Goal: Information Seeking & Learning: Learn about a topic

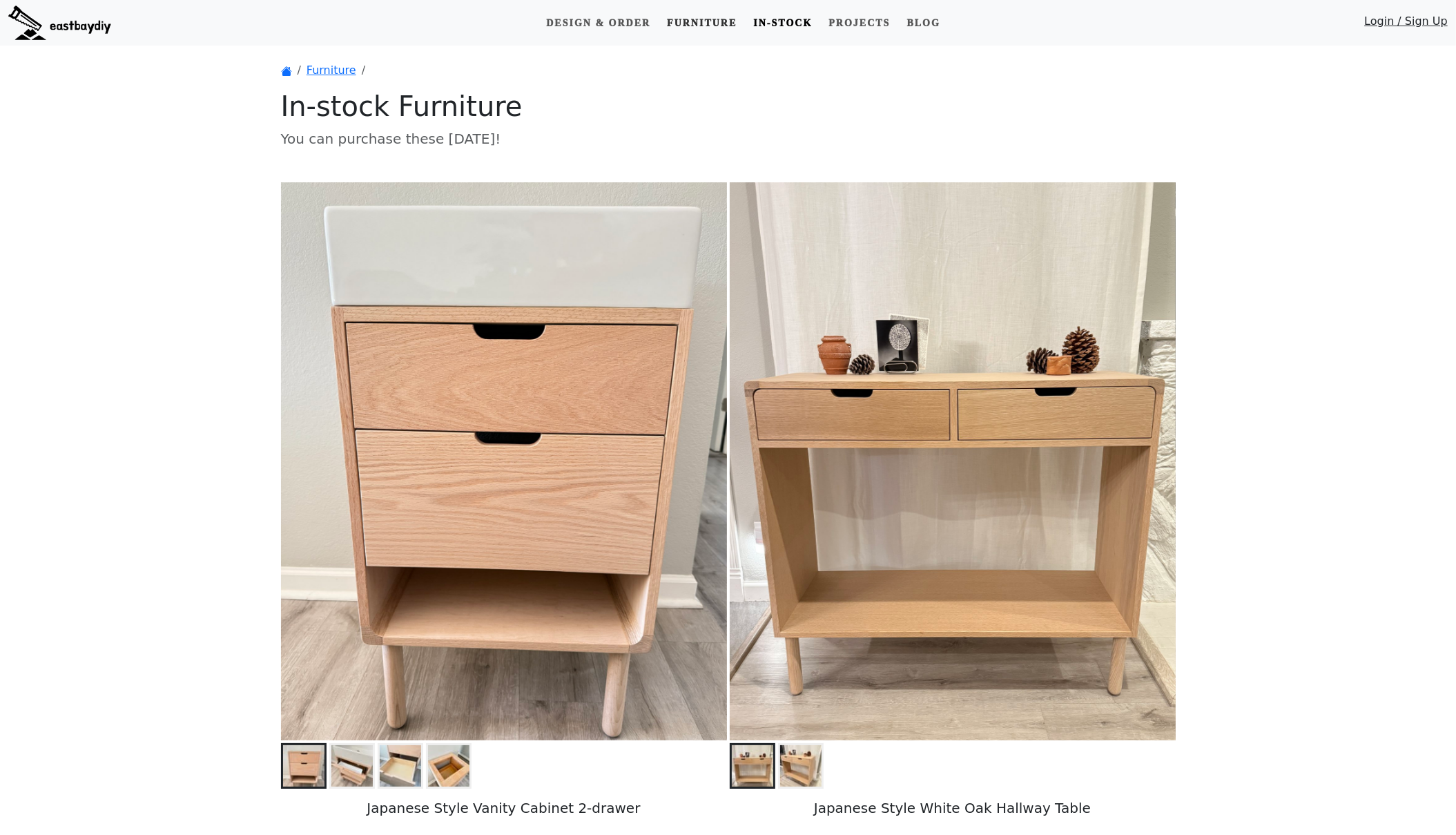
click at [688, 32] on link "Furniture" at bounding box center [702, 23] width 81 height 26
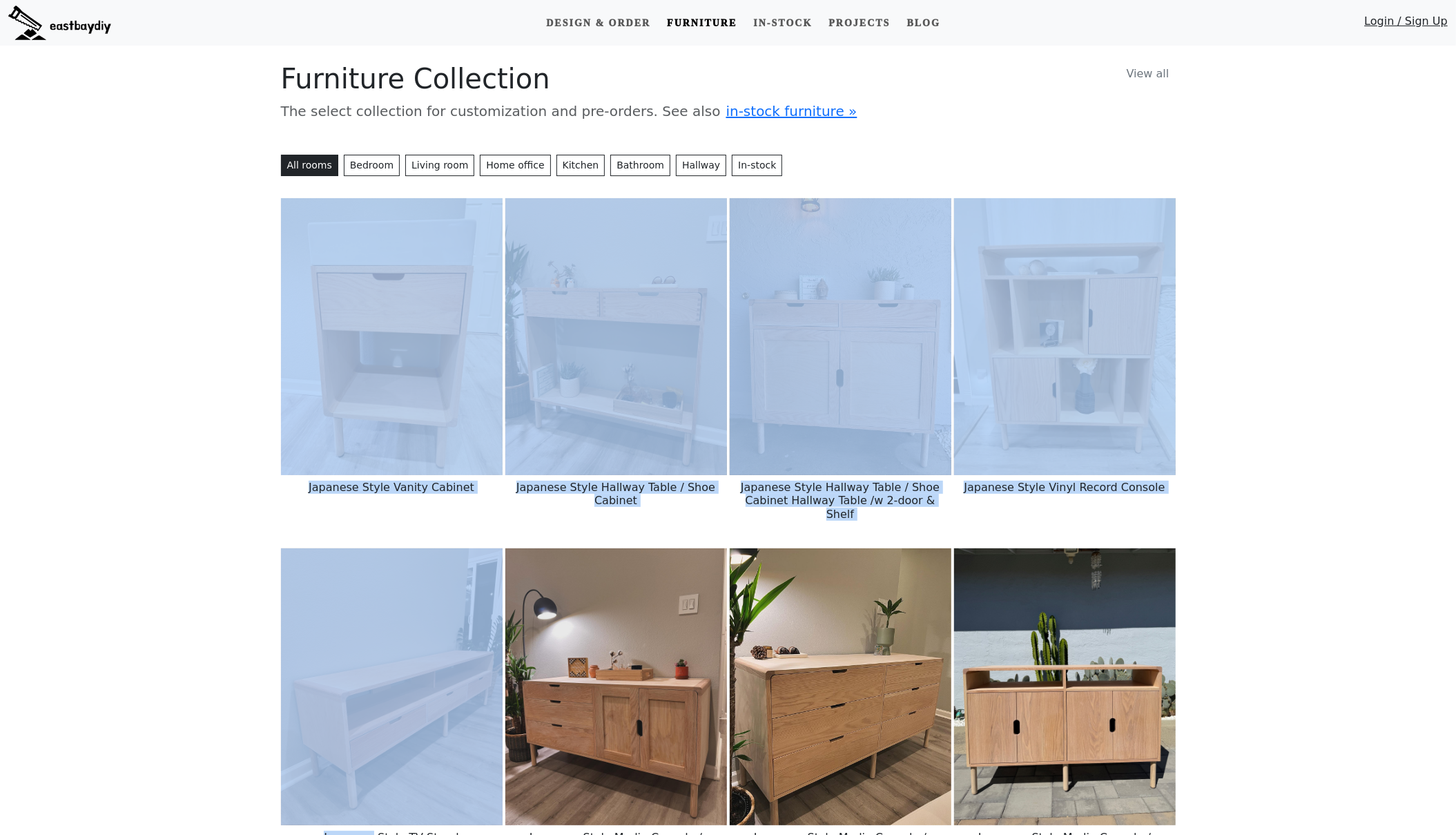
drag, startPoint x: 376, startPoint y: 328, endPoint x: 894, endPoint y: 139, distance: 551.4
click at [372, 580] on img at bounding box center [391, 687] width 222 height 277
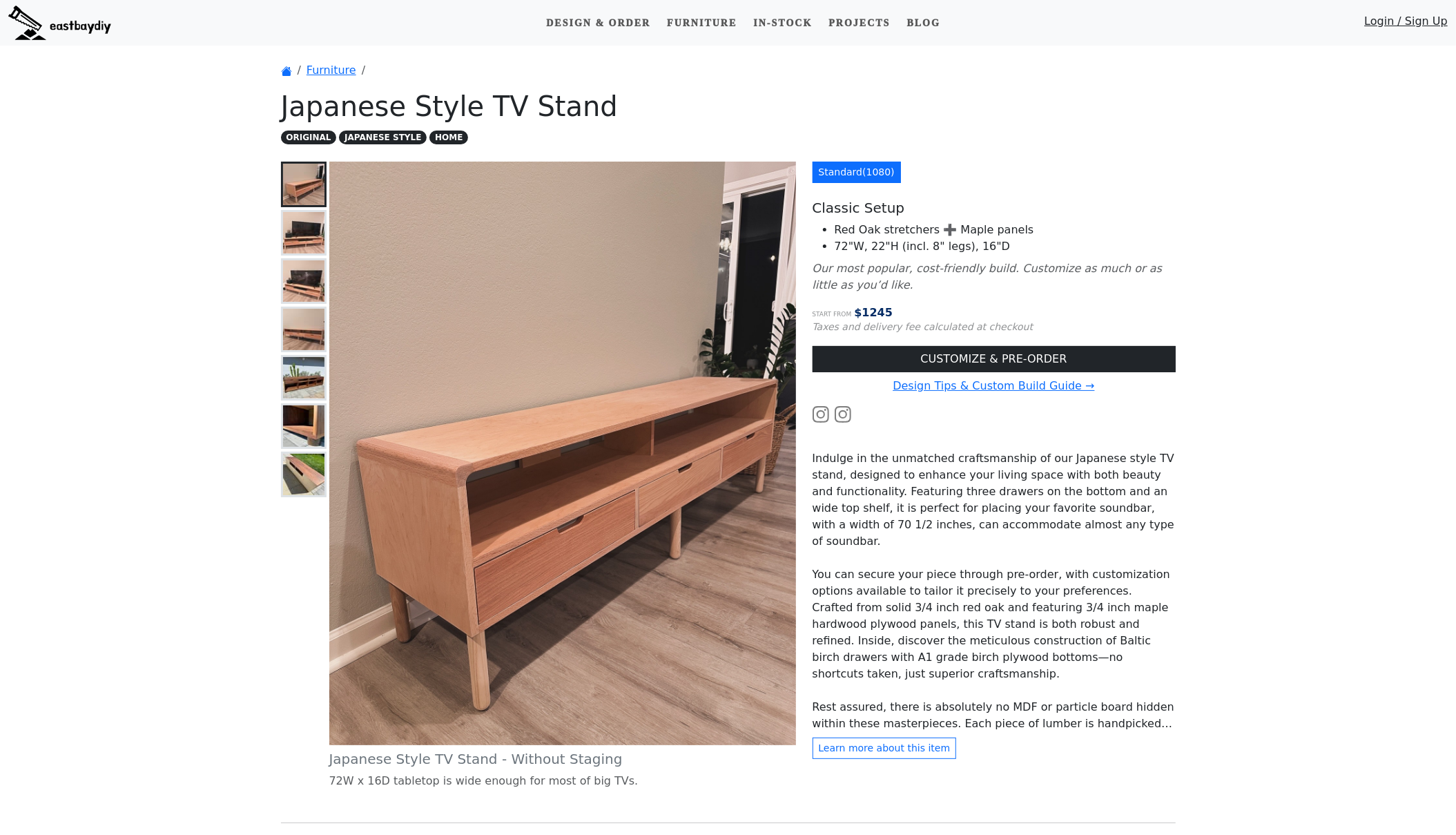
click at [300, 407] on img at bounding box center [304, 425] width 41 height 41
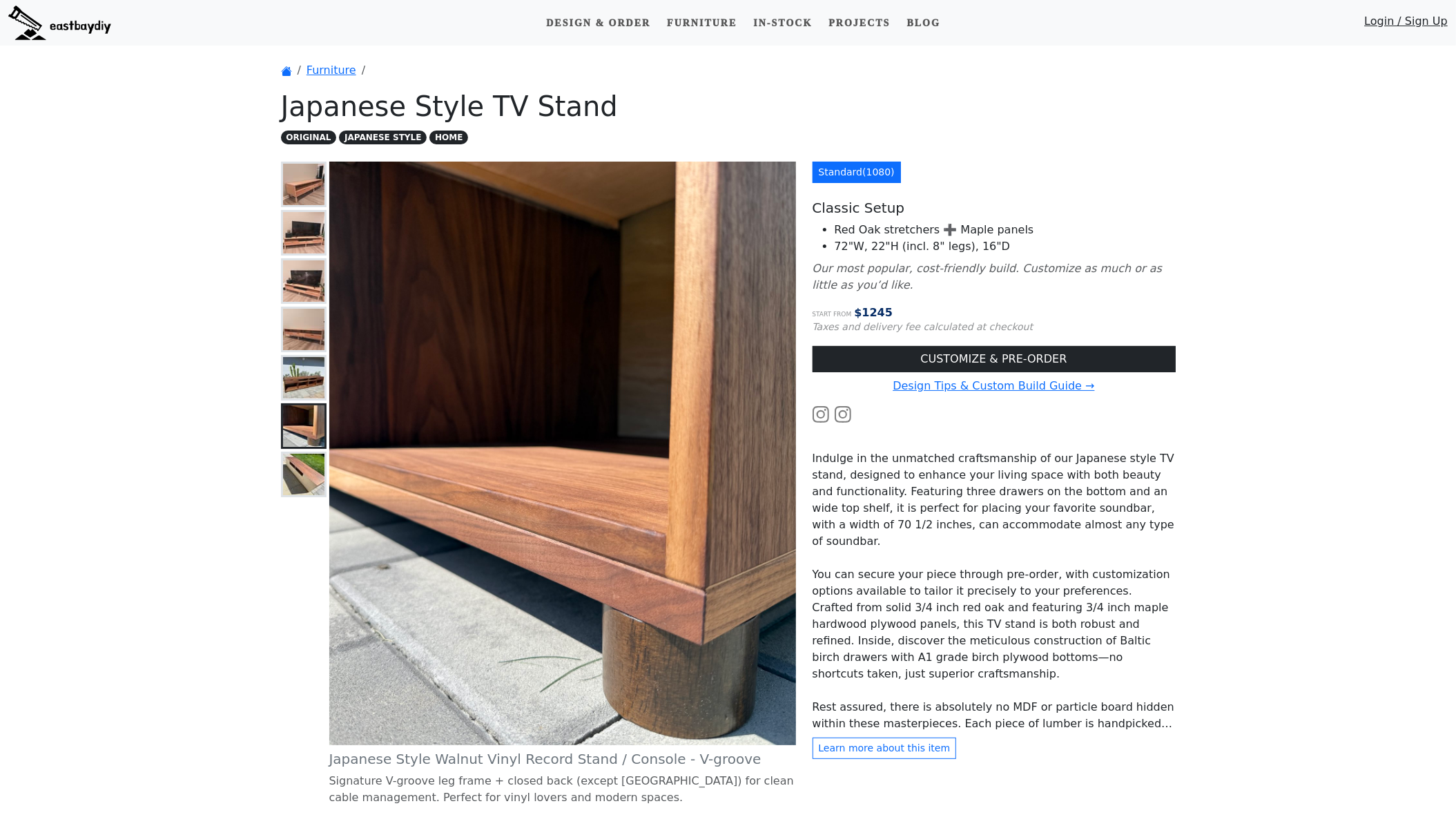
click at [292, 485] on img at bounding box center [304, 474] width 41 height 41
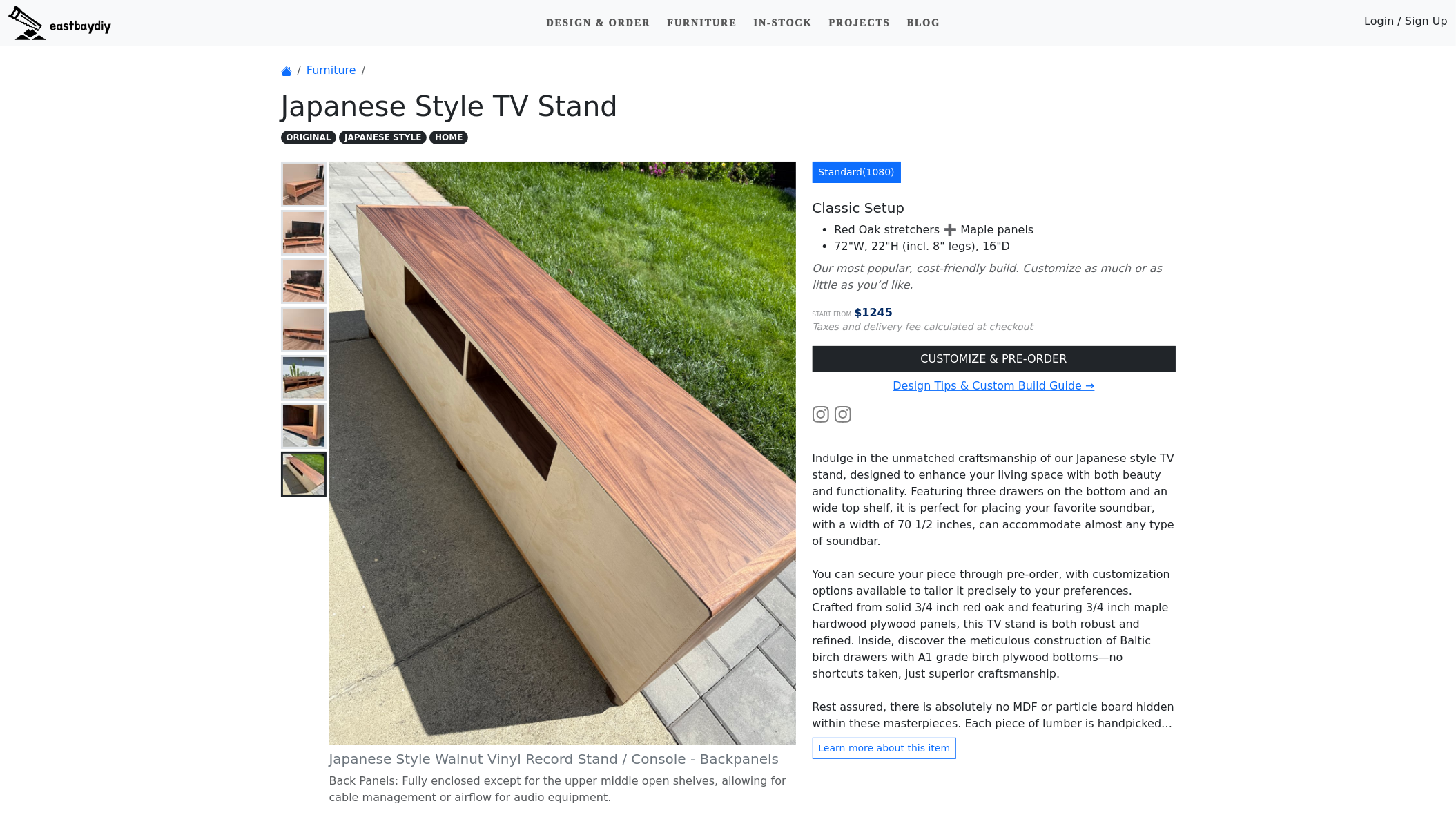
click at [309, 323] on img at bounding box center [304, 329] width 41 height 41
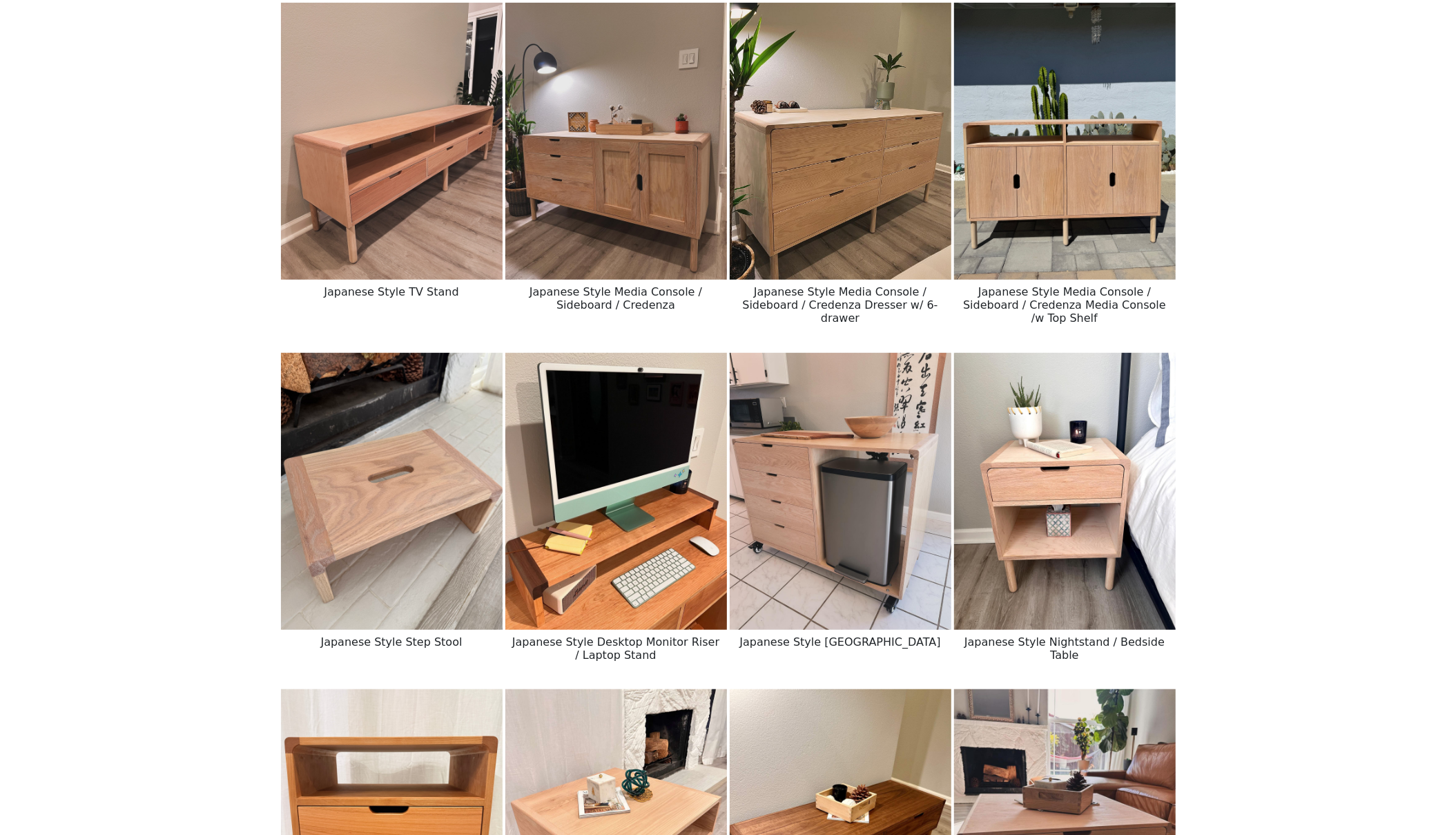
scroll to position [440, 0]
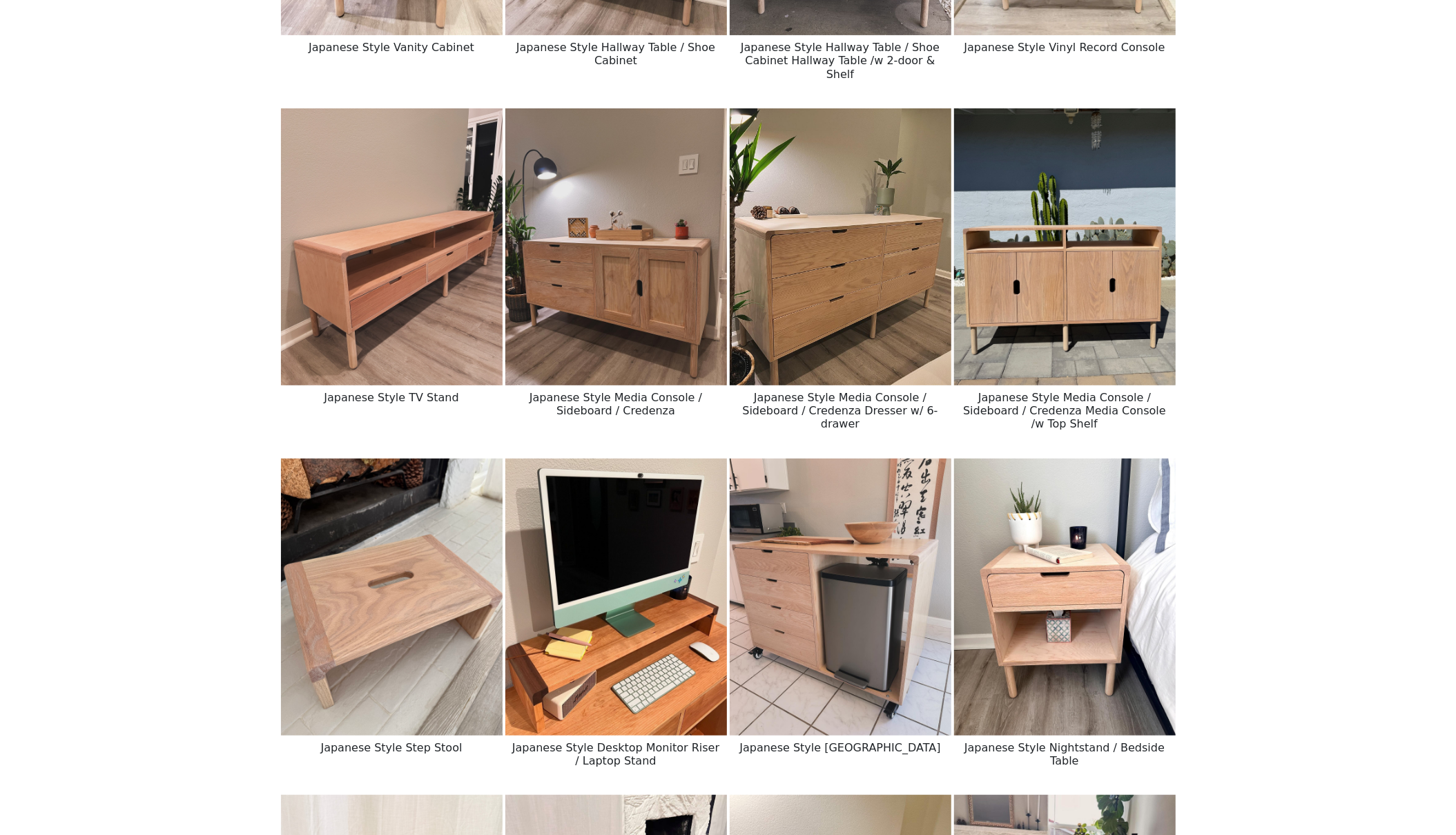
click at [414, 296] on img at bounding box center [391, 247] width 222 height 277
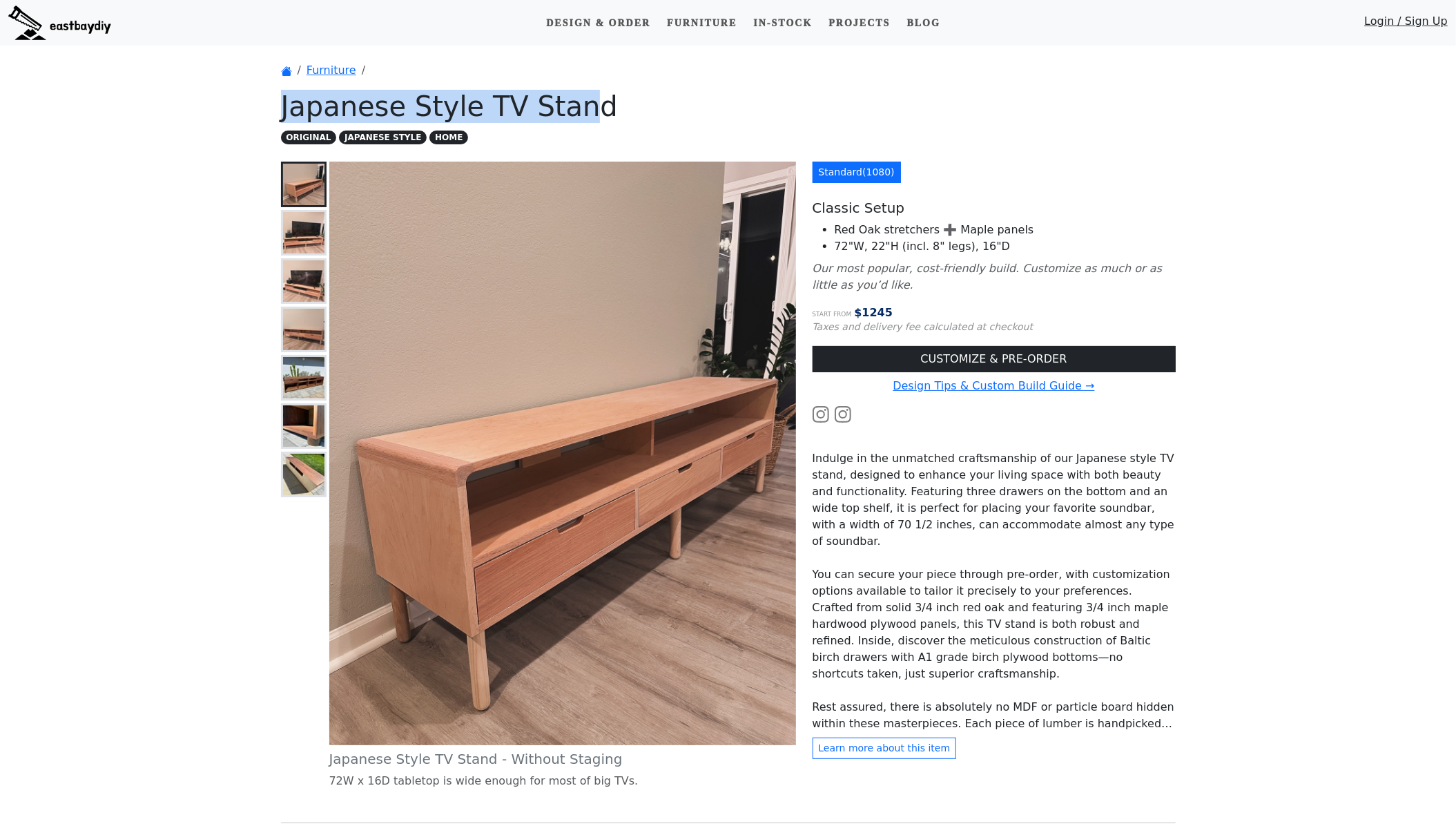
drag, startPoint x: 569, startPoint y: 107, endPoint x: 283, endPoint y: 110, distance: 286.0
click at [283, 110] on h1 "Japanese Style TV Stand" at bounding box center [728, 107] width 895 height 33
